Goal: Task Accomplishment & Management: Complete application form

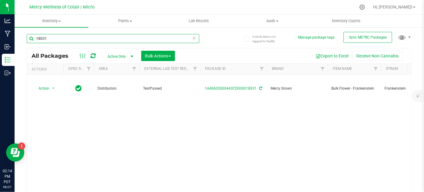
click at [77, 41] on input "18031" at bounding box center [113, 38] width 173 height 9
type input "16404"
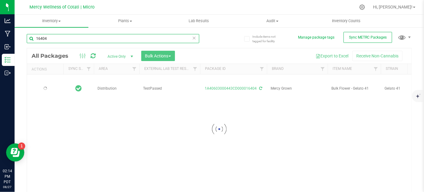
type input "[DATE]"
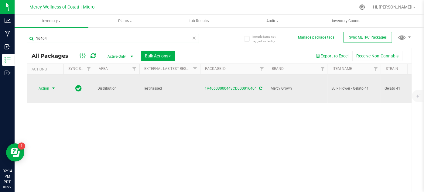
type input "16404"
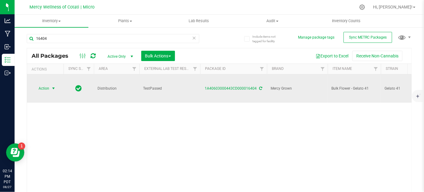
click at [44, 86] on span "Action" at bounding box center [41, 88] width 16 height 9
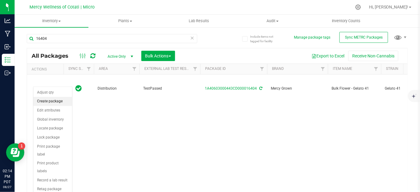
click at [42, 103] on li "Create package" at bounding box center [52, 101] width 39 height 9
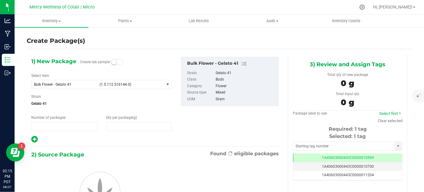
type input "1"
type input "0.0000"
click at [121, 83] on span "(1.5.112.516144.0)" at bounding box center [131, 84] width 62 height 4
click at [166, 86] on span "select" at bounding box center [168, 84] width 5 height 5
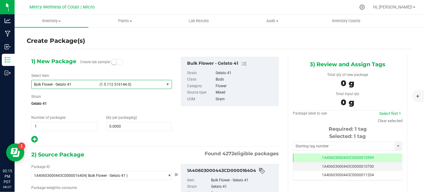
type input "0.0000 g"
click at [122, 82] on span "(1.5.112.516144.0)" at bounding box center [131, 84] width 62 height 4
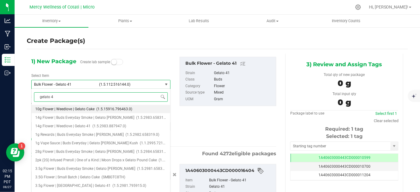
type input "gelato 41"
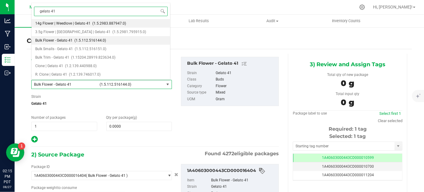
click at [92, 22] on span "(1.5.2983.887947.0)" at bounding box center [109, 23] width 34 height 4
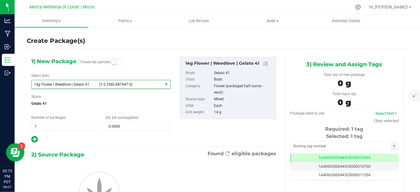
type input "0"
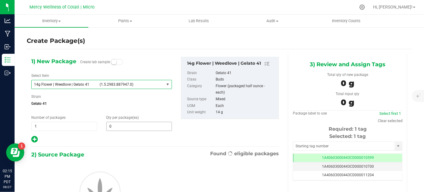
click at [139, 126] on span "0 0" at bounding box center [139, 126] width 66 height 9
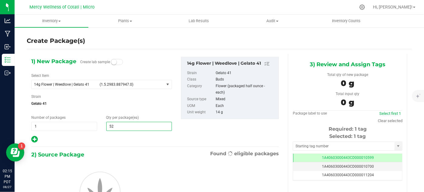
type input "527"
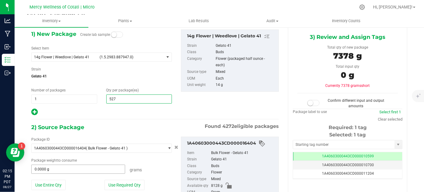
click at [87, 168] on input "0.0000 g" at bounding box center [78, 169] width 93 height 9
type input "527"
type input "7517"
click at [310, 102] on small at bounding box center [310, 102] width 5 height 5
type input "7517.0000 g"
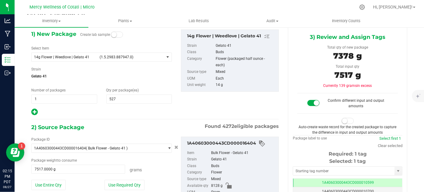
scroll to position [91, 0]
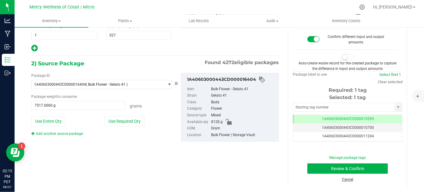
click at [348, 180] on link "Cancel" at bounding box center [347, 180] width 11 height 4
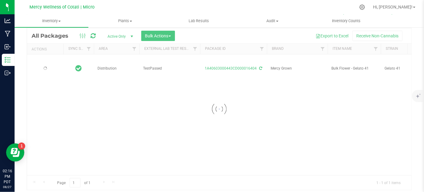
scroll to position [20, 0]
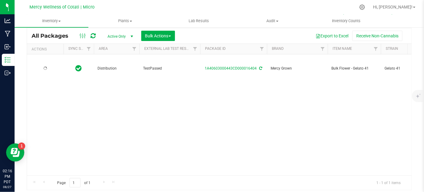
type input "[DATE]"
click at [51, 66] on span "select" at bounding box center [53, 68] width 5 height 5
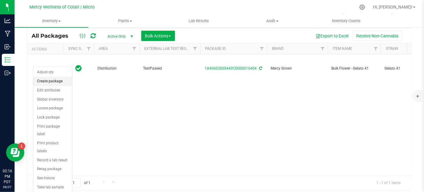
click at [64, 80] on li "Create package" at bounding box center [52, 81] width 39 height 9
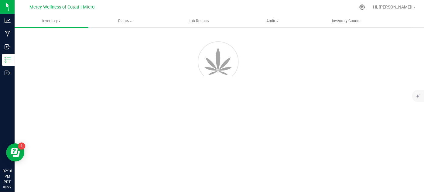
scroll to position [24, 0]
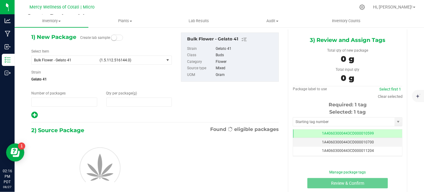
type input "1"
click at [117, 59] on span "(1.5.112.516144.0)" at bounding box center [131, 60] width 62 height 4
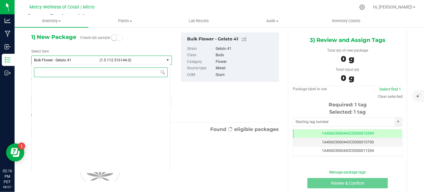
type input "0.0000"
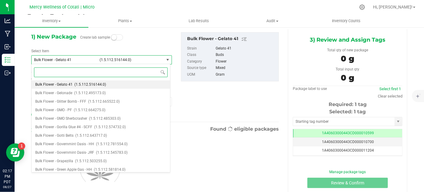
scroll to position [0, 0]
click at [135, 71] on input at bounding box center [101, 71] width 134 height 9
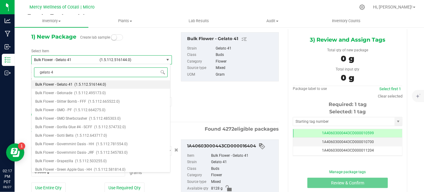
type input "gelato 41"
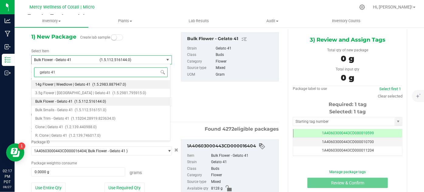
click at [129, 82] on li "14g Flower | Weedlove | Gelato 41 (1.5.2983.887947.0)" at bounding box center [101, 84] width 139 height 9
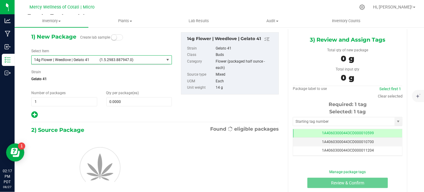
type input "0"
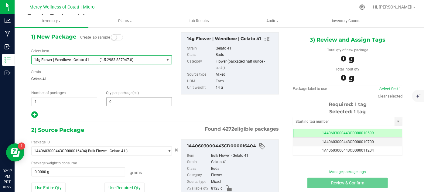
drag, startPoint x: 122, startPoint y: 101, endPoint x: 126, endPoint y: 93, distance: 8.9
click at [123, 99] on input "0" at bounding box center [139, 102] width 65 height 9
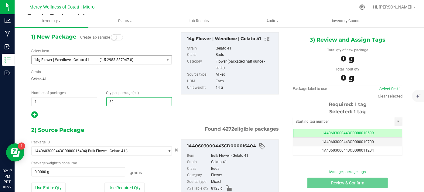
type input "527"
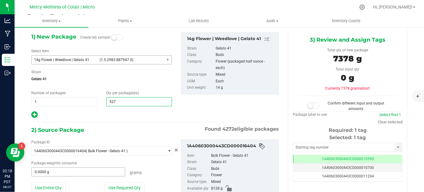
click at [87, 169] on input "0.0000 g" at bounding box center [78, 172] width 93 height 9
type input "527"
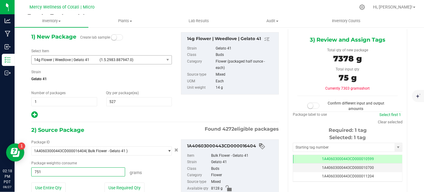
type input "7517"
click at [308, 103] on small at bounding box center [310, 105] width 5 height 5
type input "7517.0000 g"
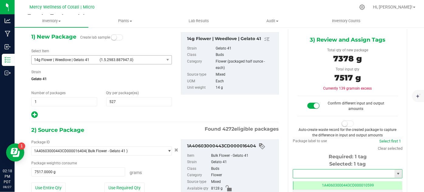
click at [297, 174] on input "text" at bounding box center [344, 174] width 102 height 9
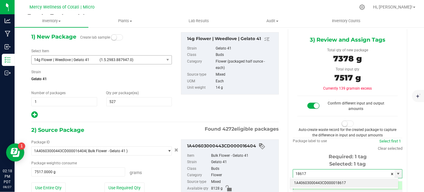
click at [364, 186] on li "1A40603000443CD000018617" at bounding box center [345, 183] width 108 height 9
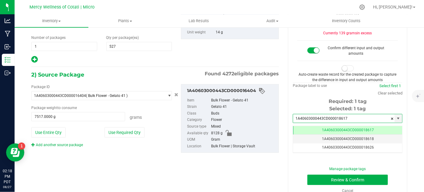
type input "1A40603000443CD000018617"
click at [324, 180] on button "Review & Confirm" at bounding box center [348, 180] width 81 height 10
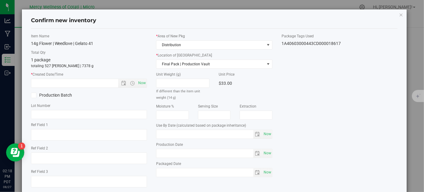
type input "[DATE]"
click at [141, 81] on span "Now" at bounding box center [142, 83] width 10 height 9
type input "[DATE] 2:18 PM"
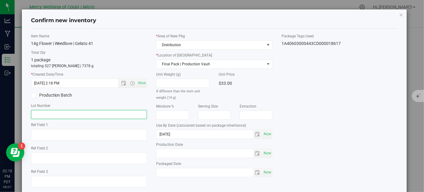
paste input "FLR051925G41"
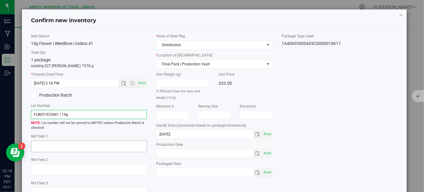
type input "FLR051925G41 | 14g"
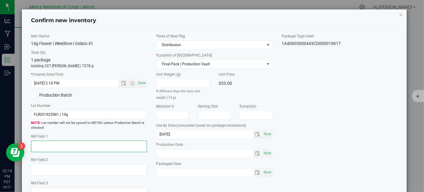
click at [126, 143] on textarea at bounding box center [89, 147] width 116 height 12
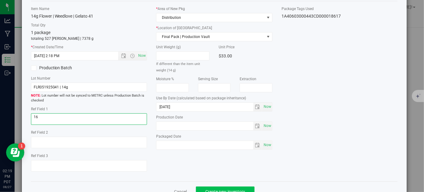
type textarea "16"
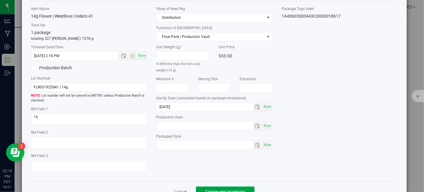
click at [252, 191] on button "Create new inventory" at bounding box center [225, 192] width 59 height 10
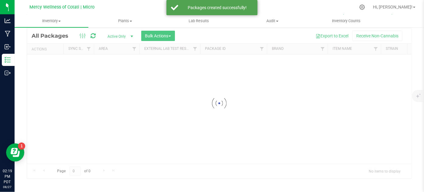
scroll to position [20, 0]
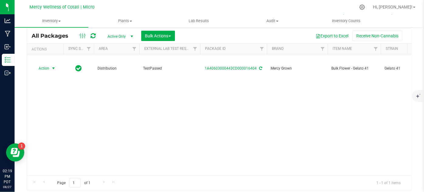
click at [50, 64] on span "select" at bounding box center [54, 68] width 8 height 9
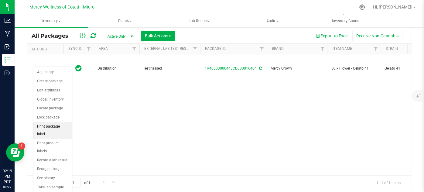
click at [60, 129] on li "Print package label" at bounding box center [52, 130] width 39 height 17
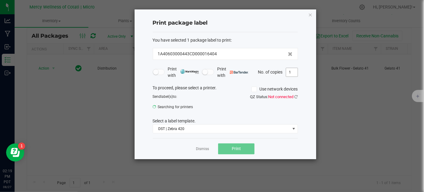
click at [292, 74] on input "1" at bounding box center [292, 72] width 12 height 9
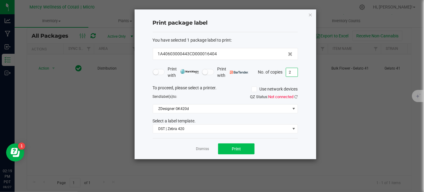
type input "2"
click at [246, 147] on button "Print" at bounding box center [236, 148] width 36 height 11
